Goal: Obtain resource: Obtain resource

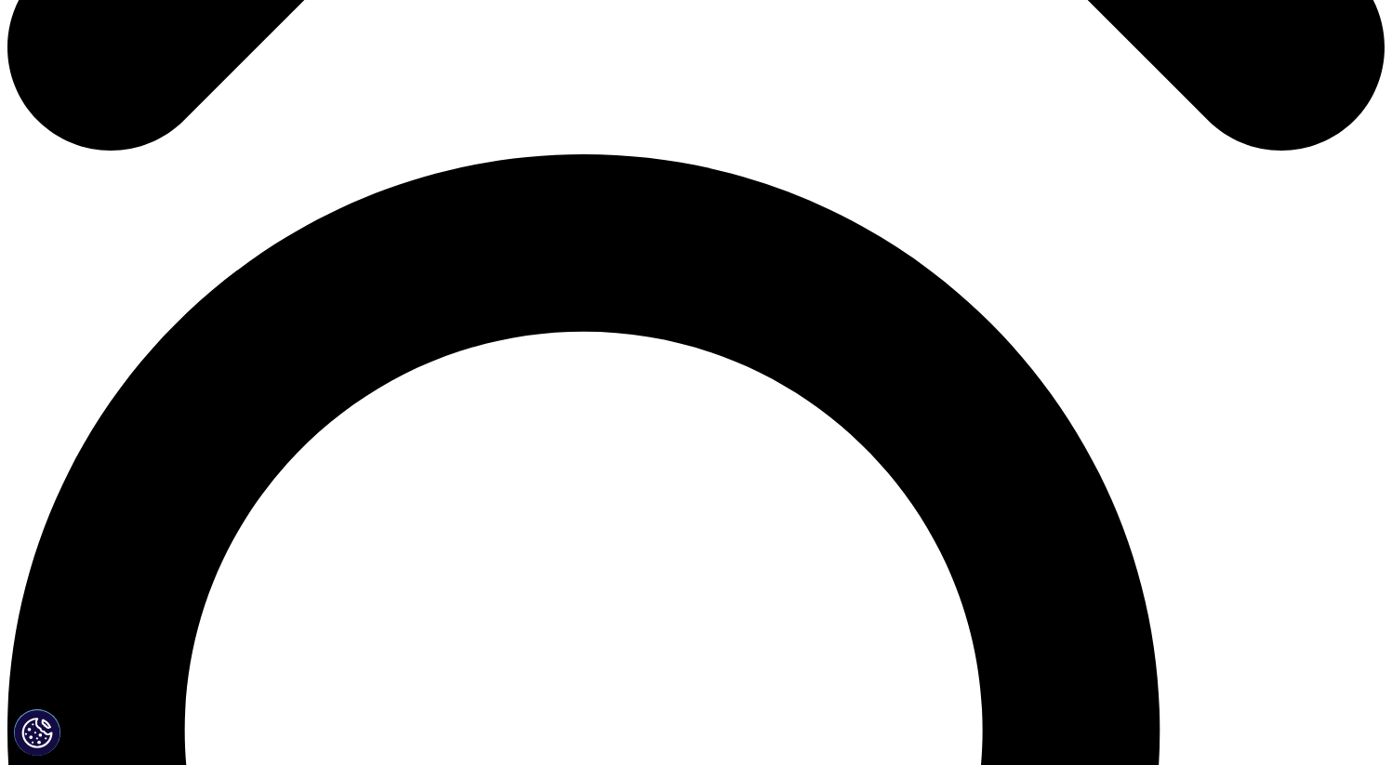
scroll to position [1270, 0]
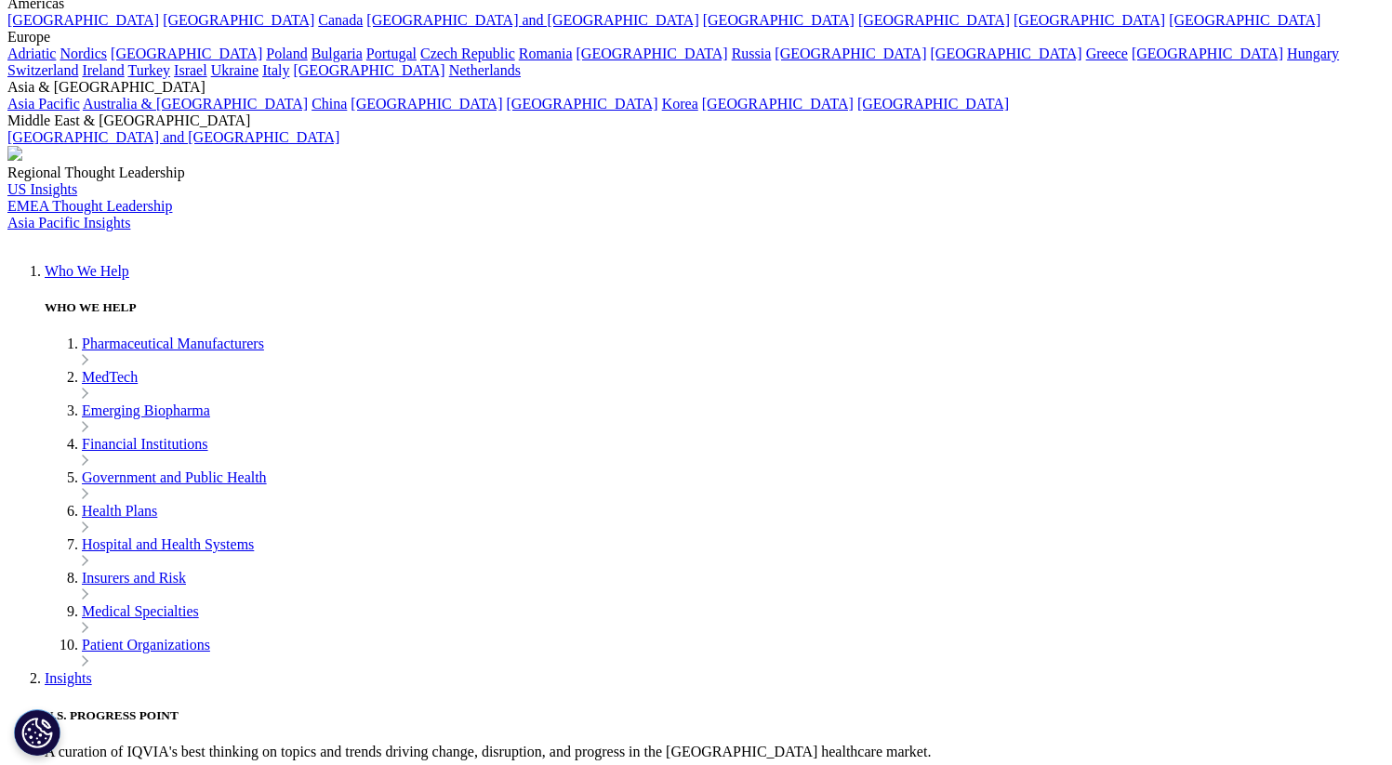
scroll to position [4321, 0]
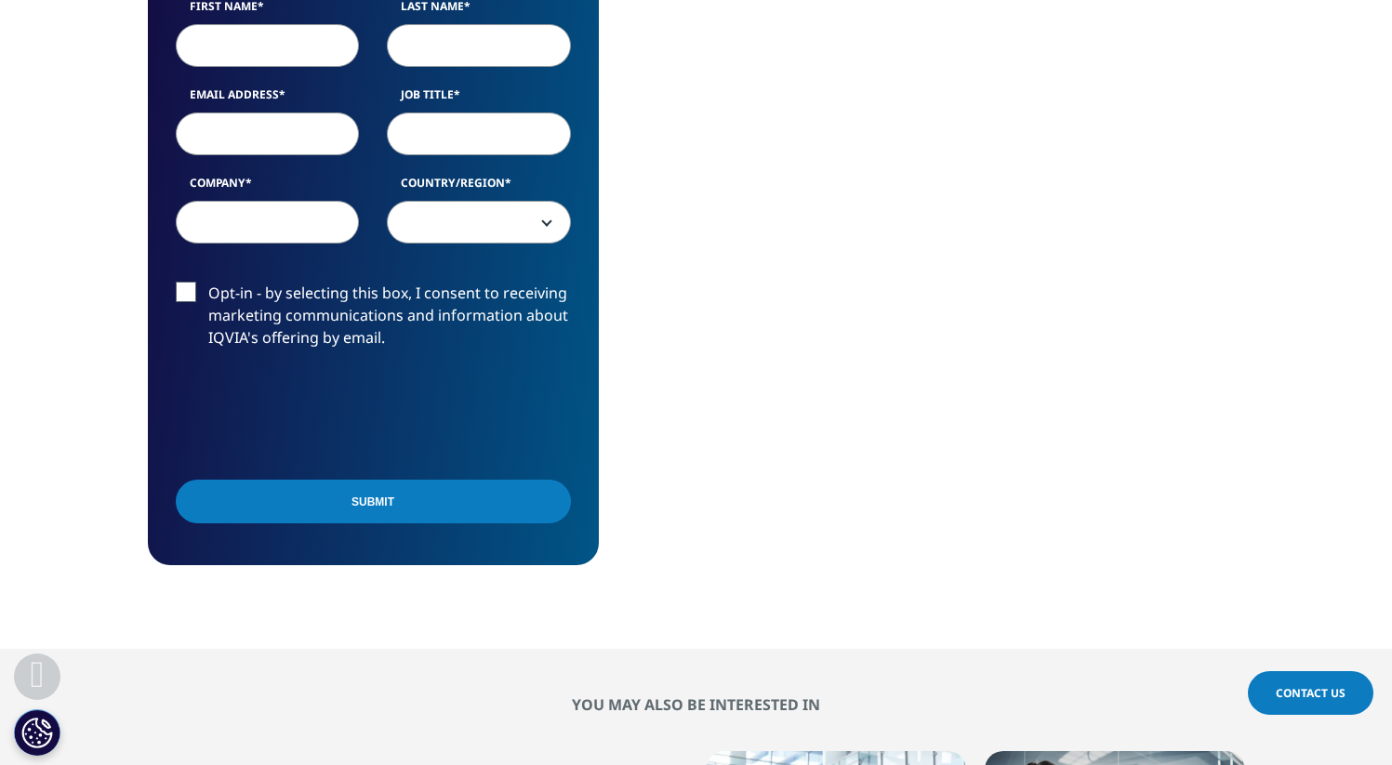
scroll to position [1592, 0]
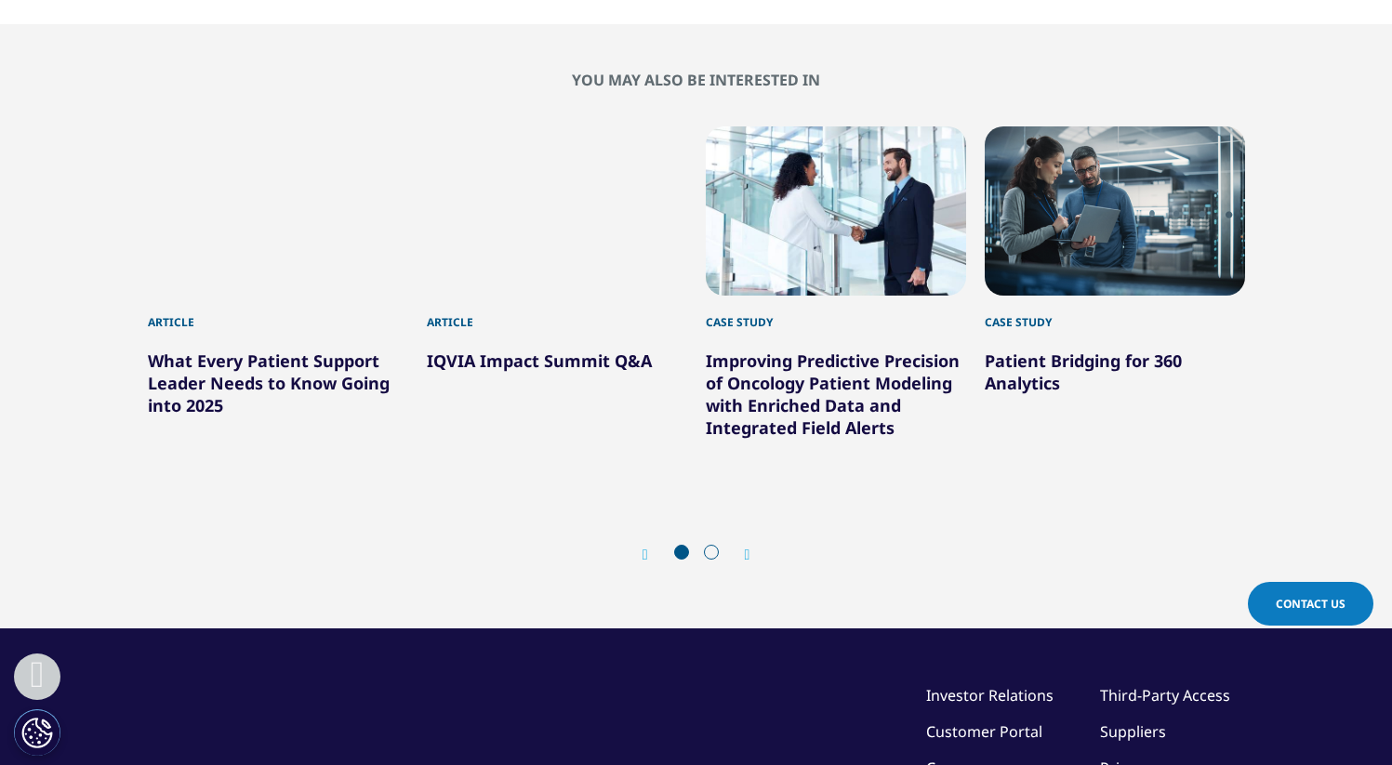
click at [750, 556] on icon "Next slide" at bounding box center [748, 555] width 6 height 15
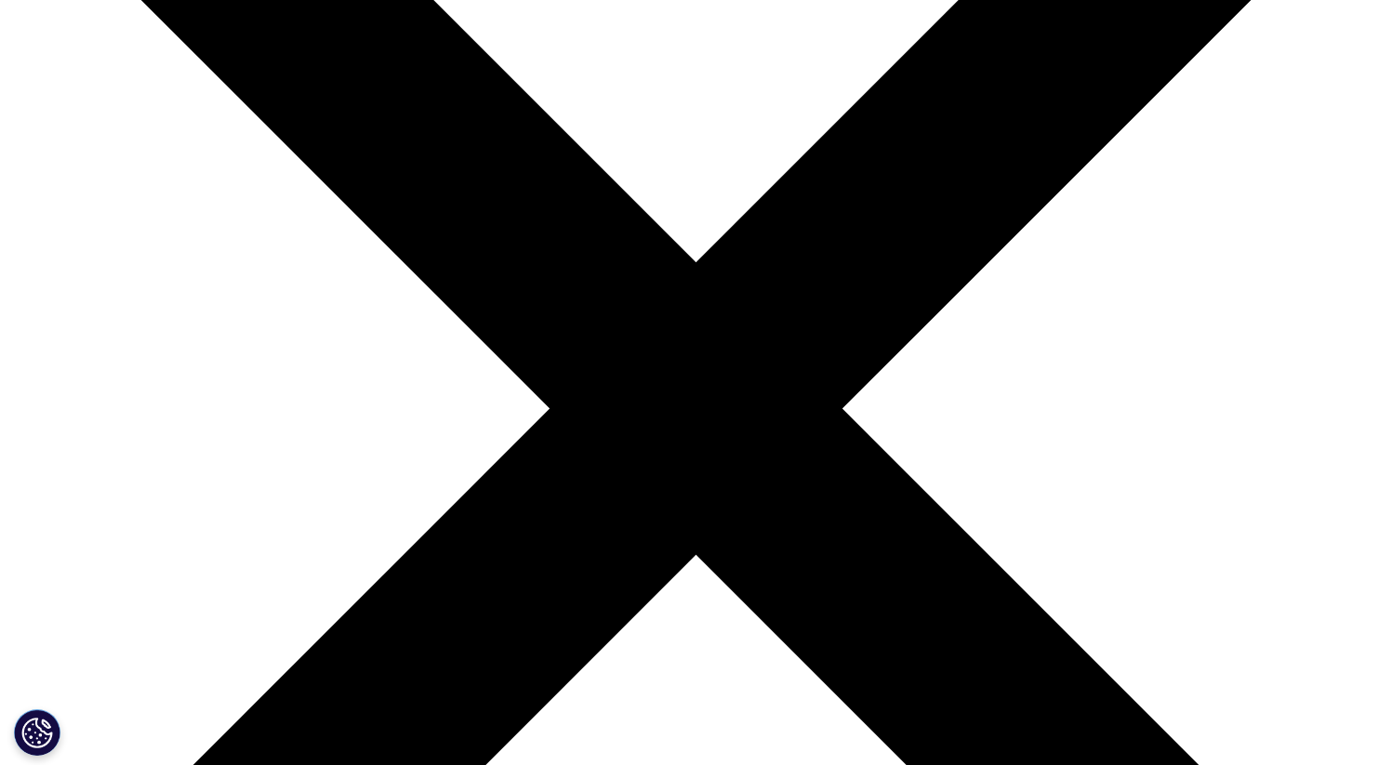
scroll to position [303, 0]
